Goal: Navigation & Orientation: Find specific page/section

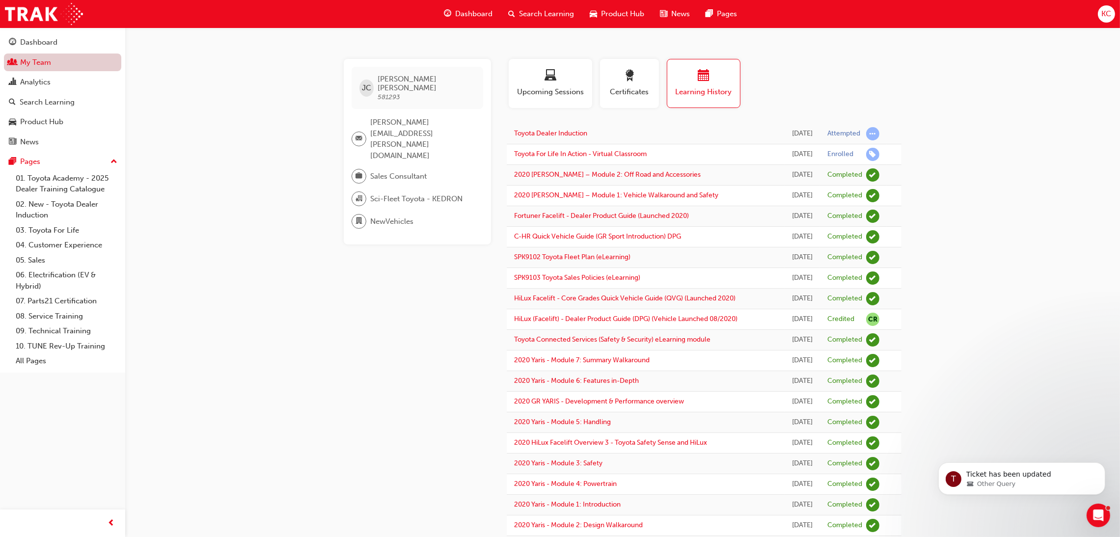
click at [26, 62] on link "My Team" at bounding box center [62, 63] width 117 height 18
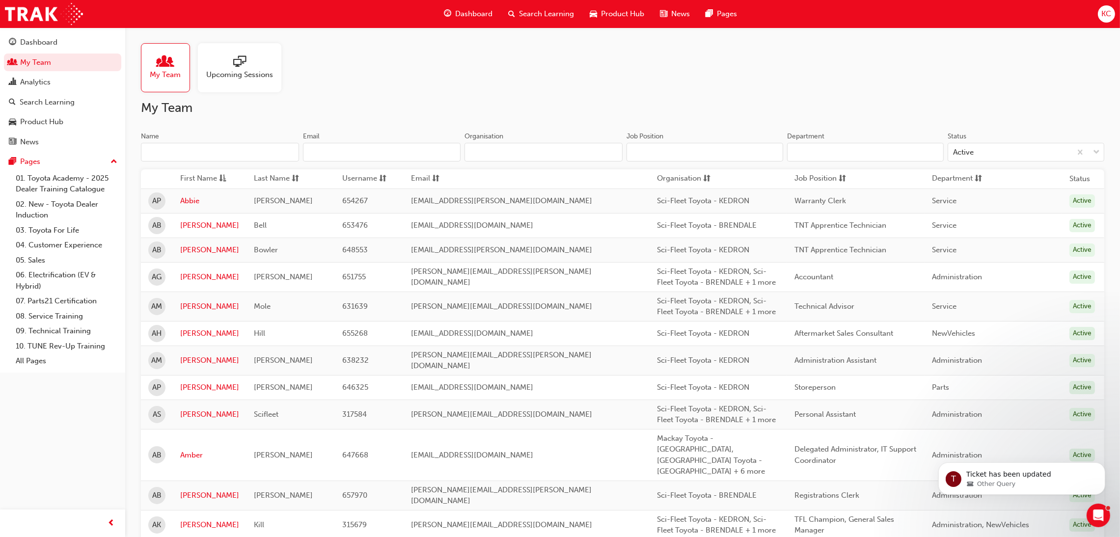
click at [199, 154] on input "Name" at bounding box center [220, 152] width 158 height 19
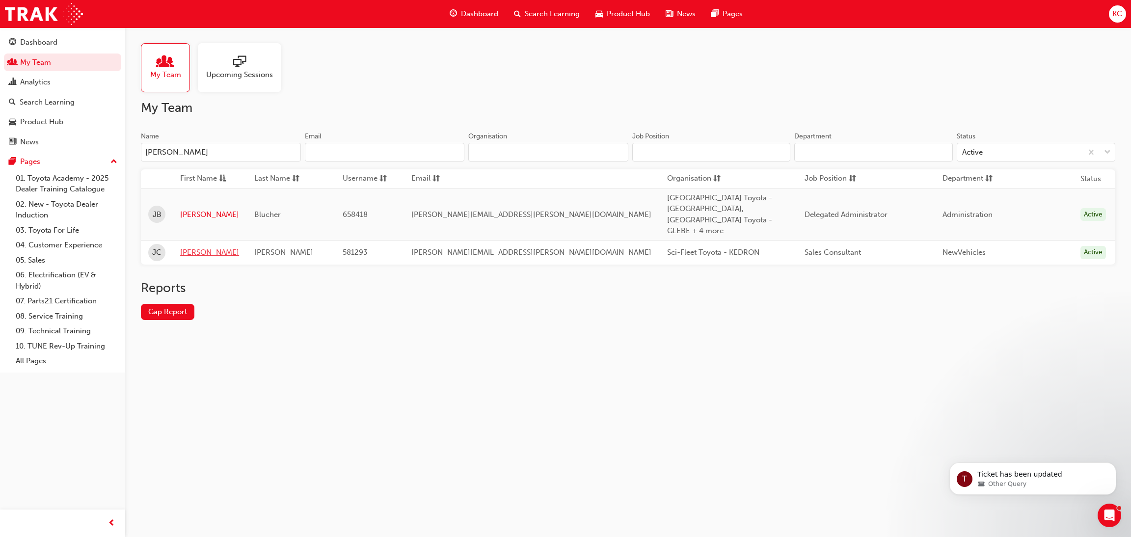
type input "[PERSON_NAME]"
click at [189, 247] on link "[PERSON_NAME]" at bounding box center [209, 252] width 59 height 11
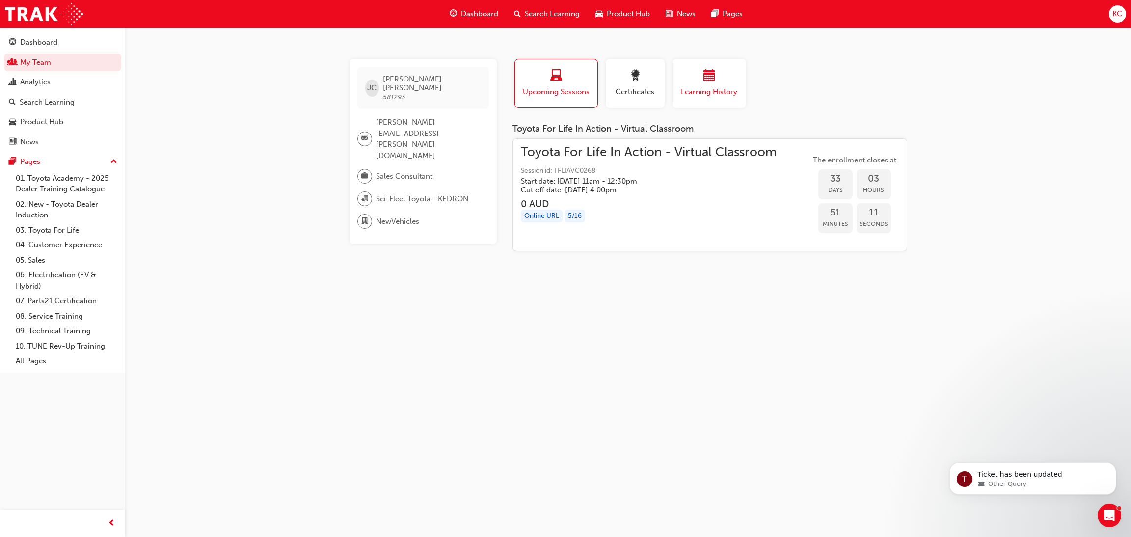
click at [696, 81] on div "button" at bounding box center [709, 77] width 59 height 15
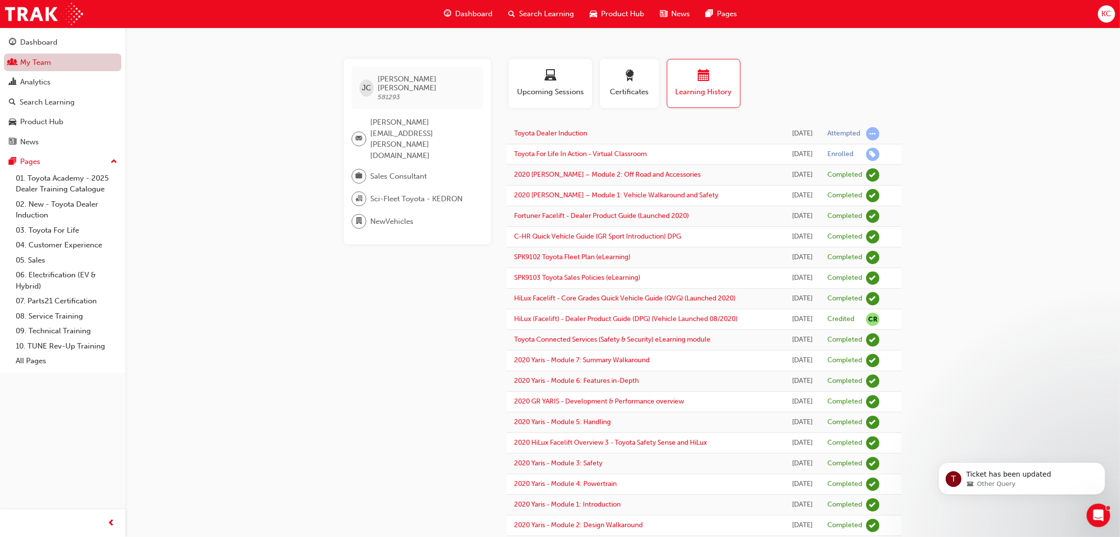
click at [32, 63] on link "My Team" at bounding box center [62, 63] width 117 height 18
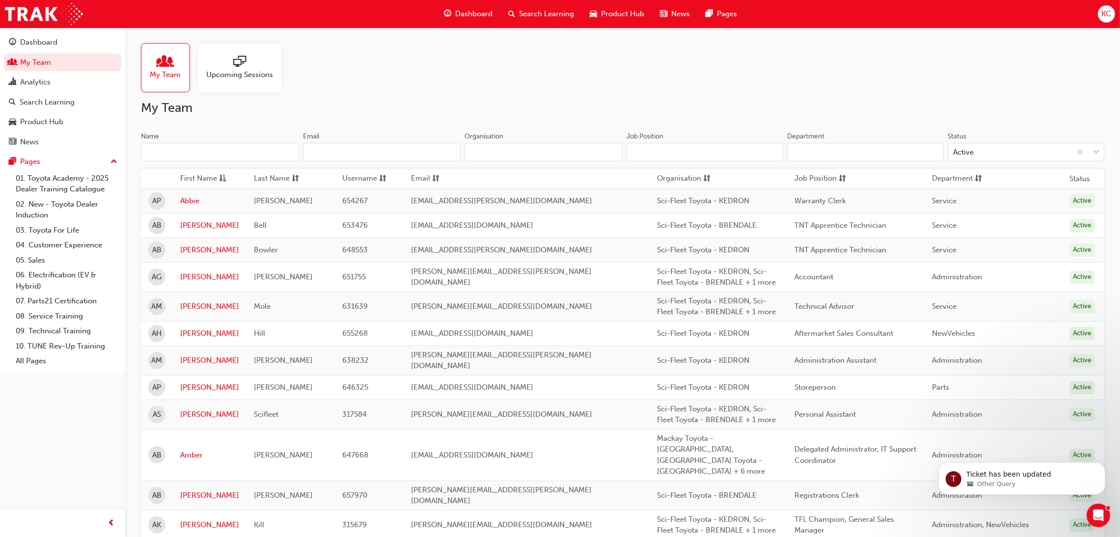
click at [214, 151] on input "Name" at bounding box center [220, 152] width 158 height 19
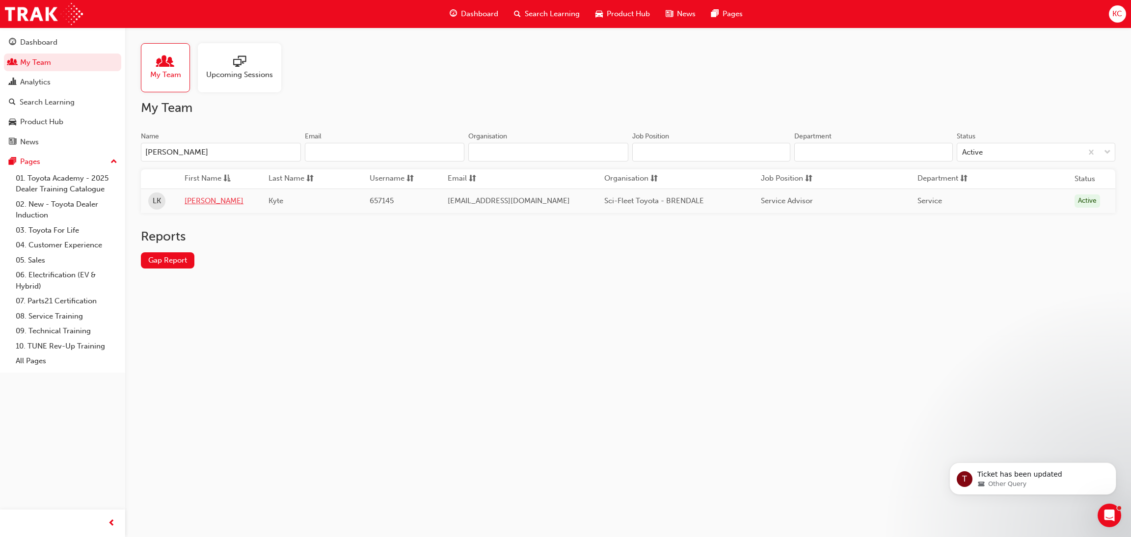
type input "[PERSON_NAME]"
click at [202, 204] on link "[PERSON_NAME]" at bounding box center [219, 200] width 69 height 11
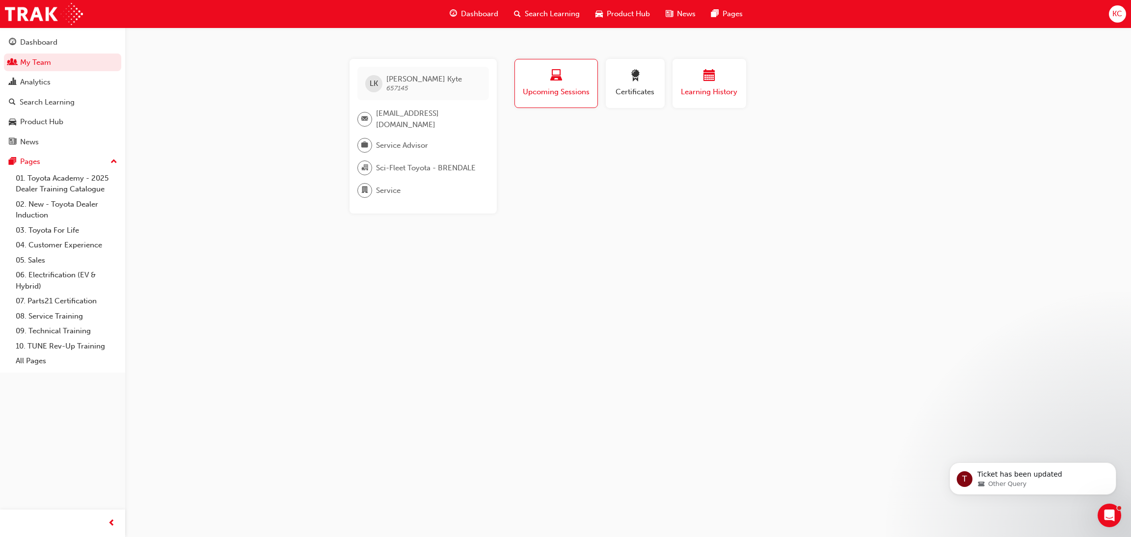
click at [694, 84] on div "Learning History" at bounding box center [709, 84] width 59 height 28
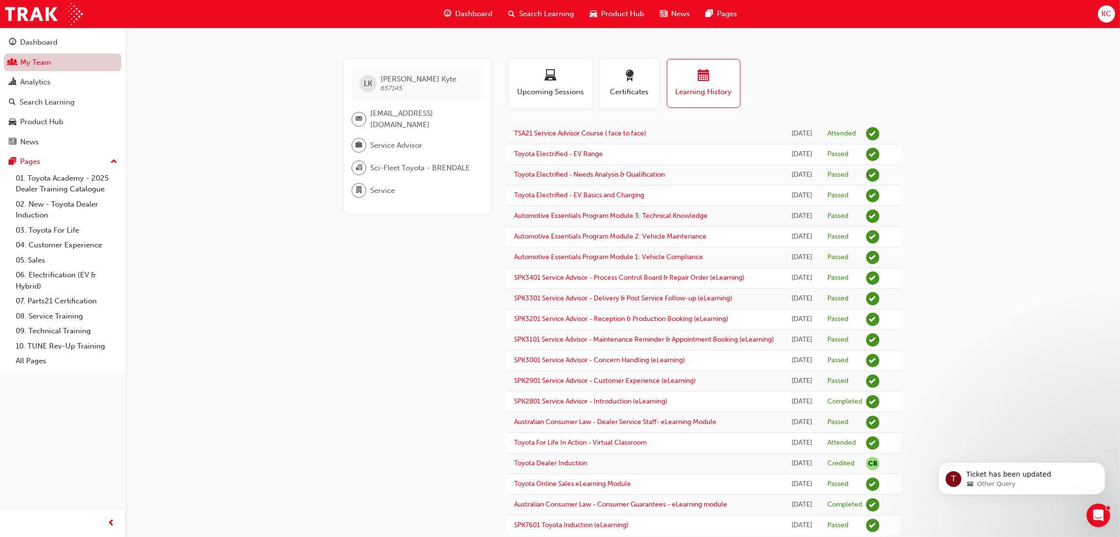
click at [30, 60] on link "My Team" at bounding box center [62, 63] width 117 height 18
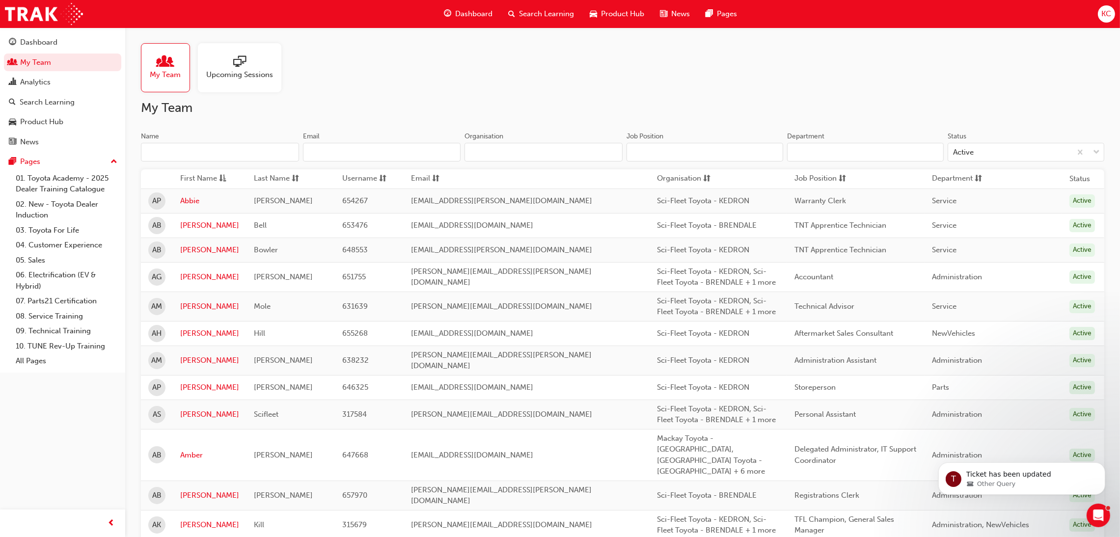
click at [190, 154] on input "Name" at bounding box center [220, 152] width 158 height 19
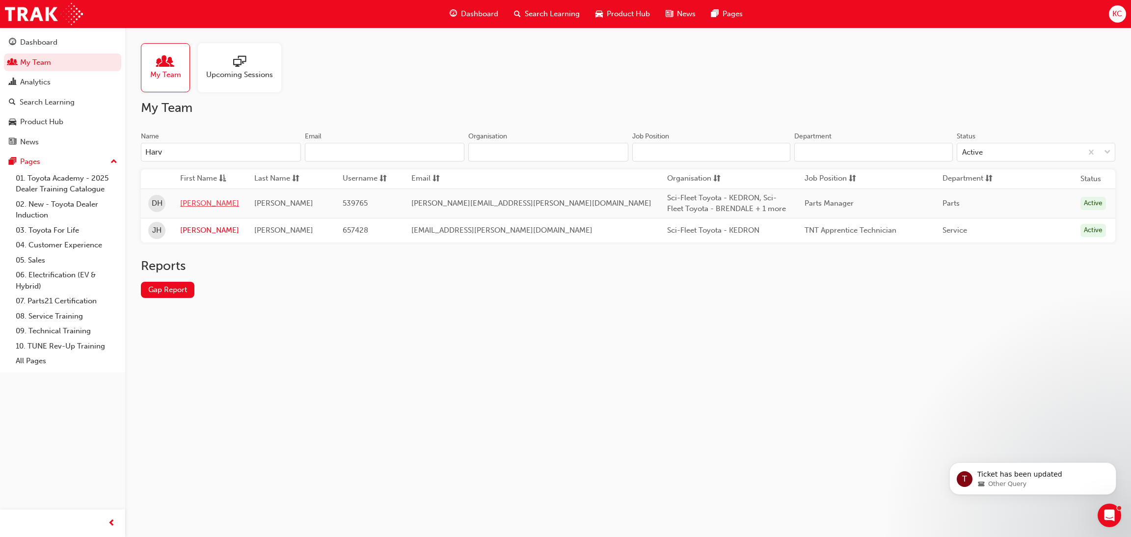
type input "Harv"
click at [197, 200] on link "[PERSON_NAME]" at bounding box center [209, 203] width 59 height 11
